Goal: Task Accomplishment & Management: Use online tool/utility

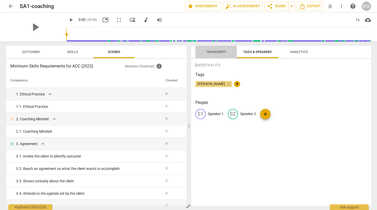
click at [215, 54] on span "Transcript" at bounding box center [216, 52] width 33 height 7
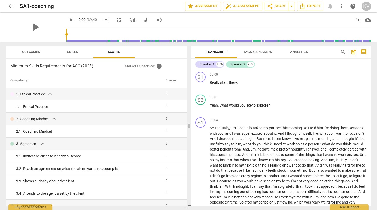
click at [250, 54] on span "Tags & Speakers" at bounding box center [257, 52] width 29 height 4
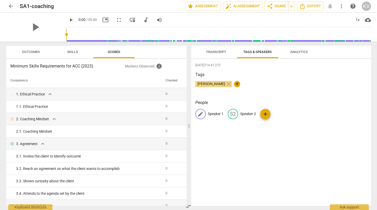
click at [215, 112] on p "Speaker 1" at bounding box center [216, 113] width 16 height 5
type input "Seema"
click at [276, 114] on p "Speaker 2" at bounding box center [282, 113] width 16 height 5
type input "Kent"
click at [282, 164] on div "[DATE]T14:47:27Z Tags [PERSON_NAME] close + People SE Seema edit Kent delete add" at bounding box center [281, 132] width 180 height 147
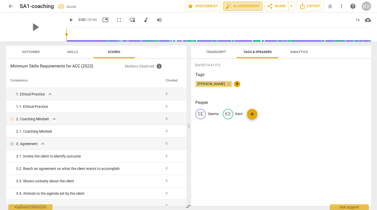
click at [243, 4] on span "auto_fix_high AI Assessment" at bounding box center [242, 6] width 35 height 6
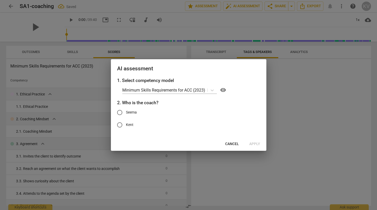
click at [123, 128] on input "Kent" at bounding box center [120, 125] width 12 height 12
radio input "true"
click at [257, 142] on span "Apply" at bounding box center [254, 144] width 11 height 5
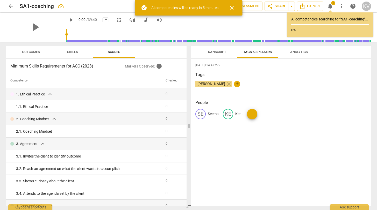
click at [10, 6] on span "arrow_back" at bounding box center [11, 6] width 6 height 6
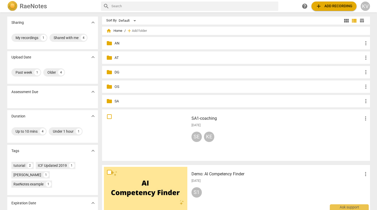
click at [115, 101] on p "SA" at bounding box center [239, 101] width 248 height 5
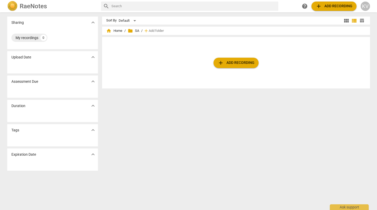
click at [134, 31] on span "folder SA" at bounding box center [133, 30] width 11 height 5
click at [116, 29] on span "home Home" at bounding box center [114, 30] width 16 height 5
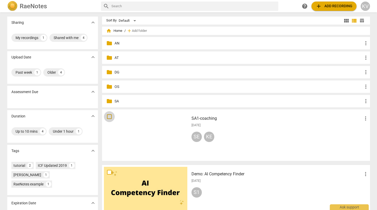
click at [108, 117] on input "checkbox" at bounding box center [109, 117] width 11 height 6
checkbox input "false"
click at [366, 118] on span "more_vert" at bounding box center [366, 119] width 6 height 6
click at [366, 119] on li "Move" at bounding box center [363, 118] width 20 height 12
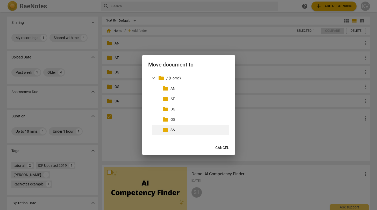
click at [171, 132] on p "SA" at bounding box center [199, 130] width 57 height 5
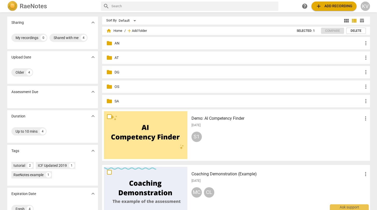
click at [138, 29] on span "Add folder" at bounding box center [139, 31] width 15 height 4
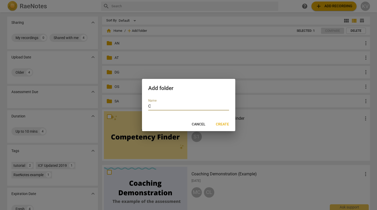
type input "CN"
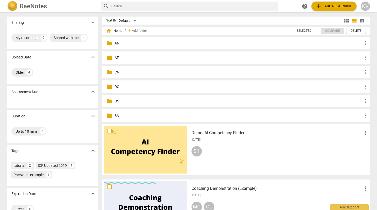
click at [110, 74] on span "folder" at bounding box center [109, 72] width 6 height 6
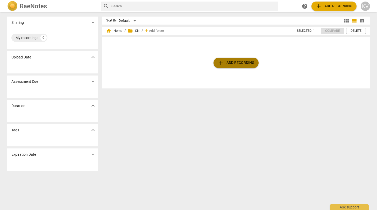
click at [235, 62] on span "add Add recording" at bounding box center [236, 63] width 37 height 6
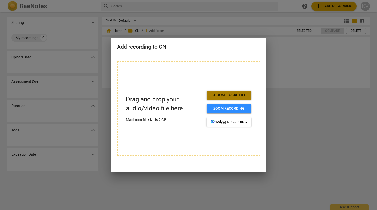
click at [232, 96] on span "Choose local file" at bounding box center [229, 95] width 37 height 5
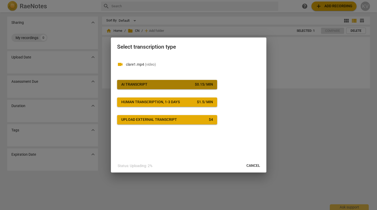
click at [188, 84] on span "AI Transcript $ 0.15 / min" at bounding box center [167, 84] width 92 height 5
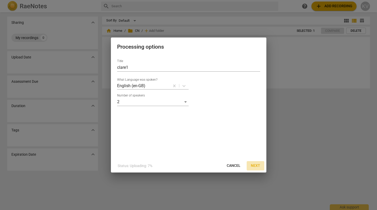
click at [255, 167] on span "Next" at bounding box center [255, 166] width 9 height 5
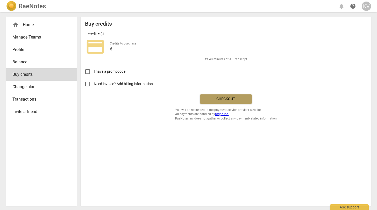
click at [235, 97] on span "Checkout" at bounding box center [226, 99] width 44 height 5
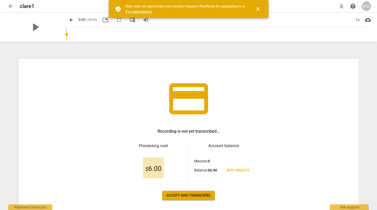
click at [129, 13] on link "Pro subscription" at bounding box center [138, 12] width 26 height 4
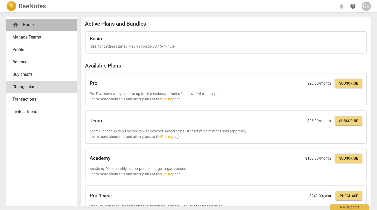
click at [36, 24] on div "home Home" at bounding box center [39, 25] width 54 height 6
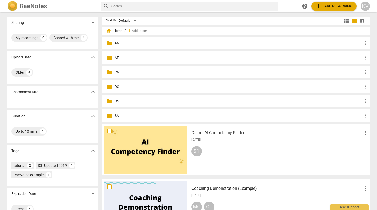
click at [115, 114] on p "SA" at bounding box center [239, 115] width 248 height 5
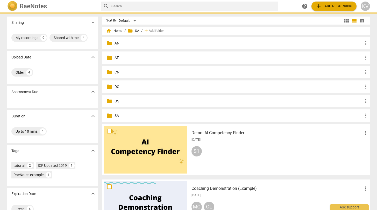
click at [115, 114] on p "SA" at bounding box center [239, 115] width 248 height 5
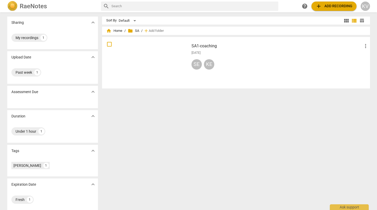
click at [140, 47] on div at bounding box center [145, 63] width 83 height 48
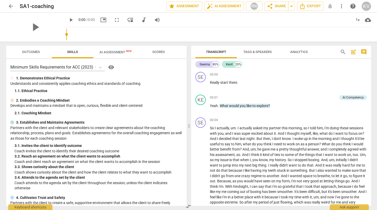
click at [119, 53] on span "AI Assessment New" at bounding box center [116, 52] width 32 height 4
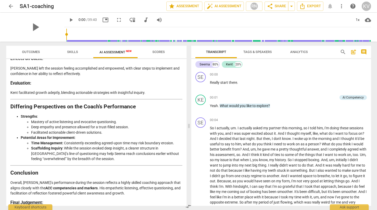
scroll to position [981, 0]
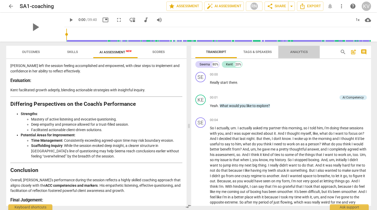
click at [297, 52] on span "Analytics" at bounding box center [299, 52] width 18 height 4
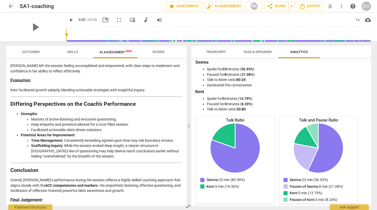
scroll to position [0, 0]
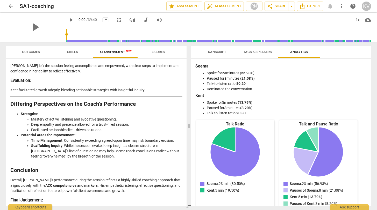
click at [68, 22] on span "play_arrow" at bounding box center [71, 20] width 6 height 6
click at [67, 35] on input "range" at bounding box center [218, 34] width 305 height 17
click at [69, 35] on input "range" at bounding box center [218, 34] width 305 height 17
click at [213, 51] on span "Transcript" at bounding box center [216, 52] width 20 height 4
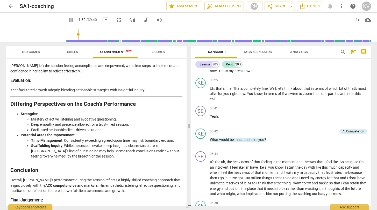
scroll to position [302, 0]
click at [216, 82] on span "05:25" at bounding box center [214, 80] width 8 height 4
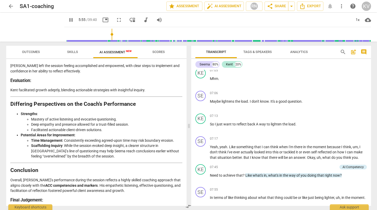
scroll to position [531, 0]
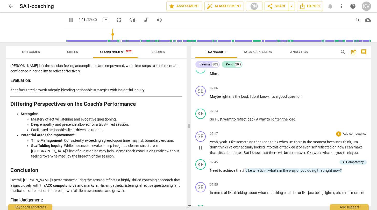
click at [226, 150] on span "think" at bounding box center [222, 147] width 9 height 4
click at [325, 155] on span "what" at bounding box center [326, 153] width 9 height 4
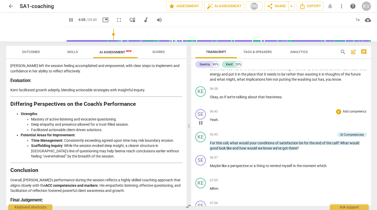
scroll to position [420, 0]
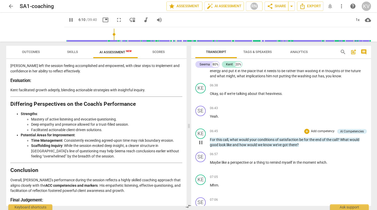
click at [214, 134] on span "06:45" at bounding box center [214, 131] width 8 height 4
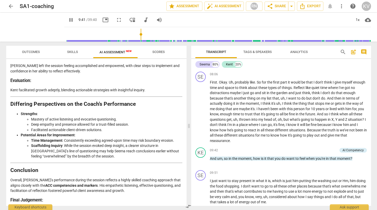
scroll to position [692, 0]
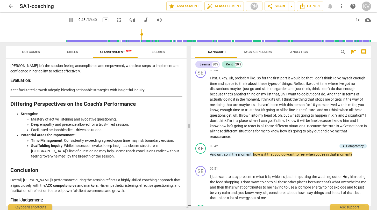
type input "589"
click at [11, 4] on span "arrow_back" at bounding box center [11, 6] width 6 height 6
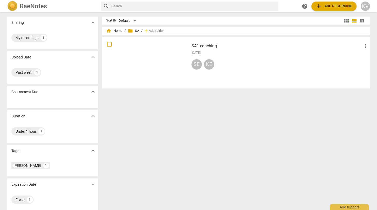
click at [133, 31] on span "folder SA" at bounding box center [133, 30] width 11 height 5
click at [118, 30] on span "home Home" at bounding box center [114, 30] width 16 height 5
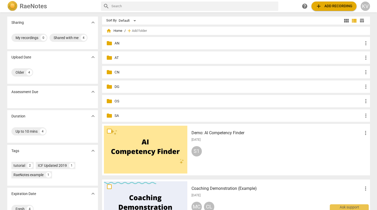
click at [115, 74] on p "CN" at bounding box center [239, 72] width 248 height 5
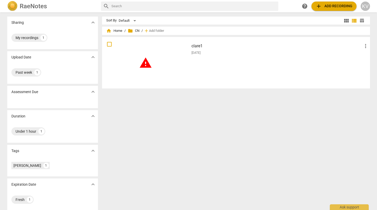
click at [148, 65] on span "warning" at bounding box center [145, 63] width 13 height 13
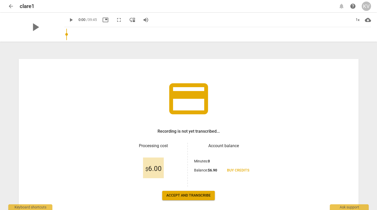
click at [196, 198] on span "Accept and transcribe" at bounding box center [188, 195] width 44 height 5
